Goal: Navigation & Orientation: Find specific page/section

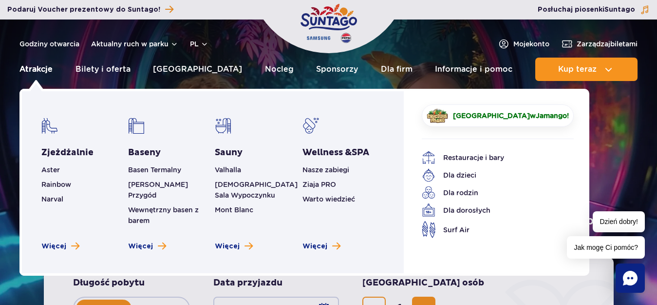
click at [50, 70] on link "Atrakcje" at bounding box center [35, 68] width 33 height 23
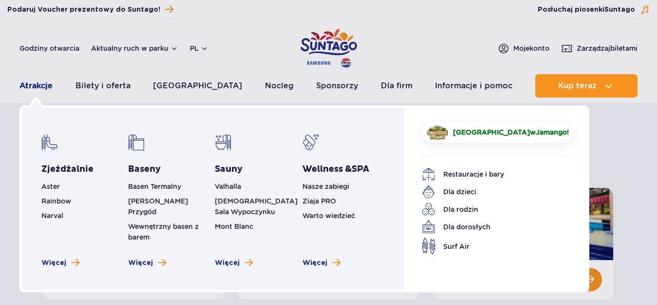
click at [37, 84] on link "Atrakcje" at bounding box center [35, 85] width 33 height 23
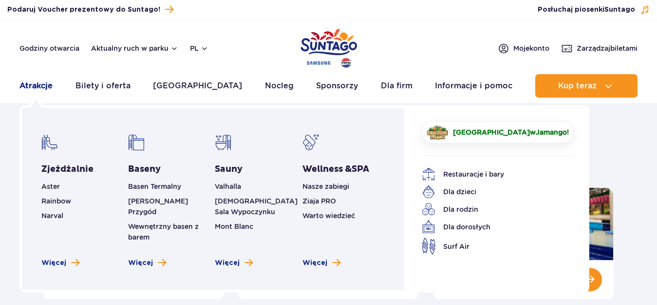
click at [30, 82] on link "Atrakcje" at bounding box center [35, 85] width 33 height 23
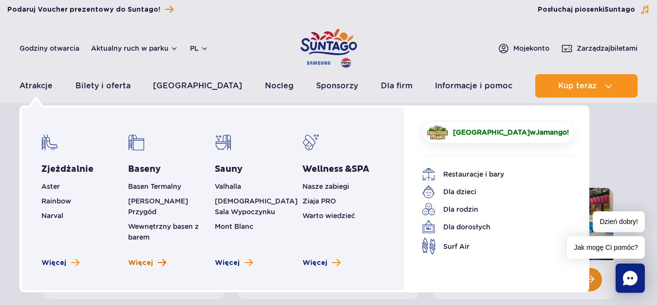
click at [158, 258] on span "Zobacz więcej basenów" at bounding box center [162, 262] width 8 height 9
